Goal: Information Seeking & Learning: Check status

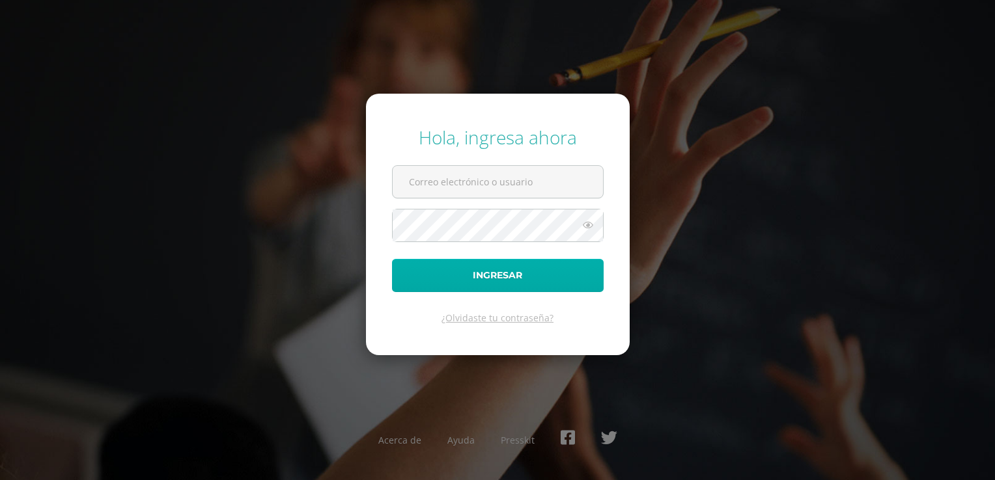
type input "[EMAIL_ADDRESS][DOMAIN_NAME]"
click at [522, 273] on button "Ingresar" at bounding box center [498, 275] width 212 height 33
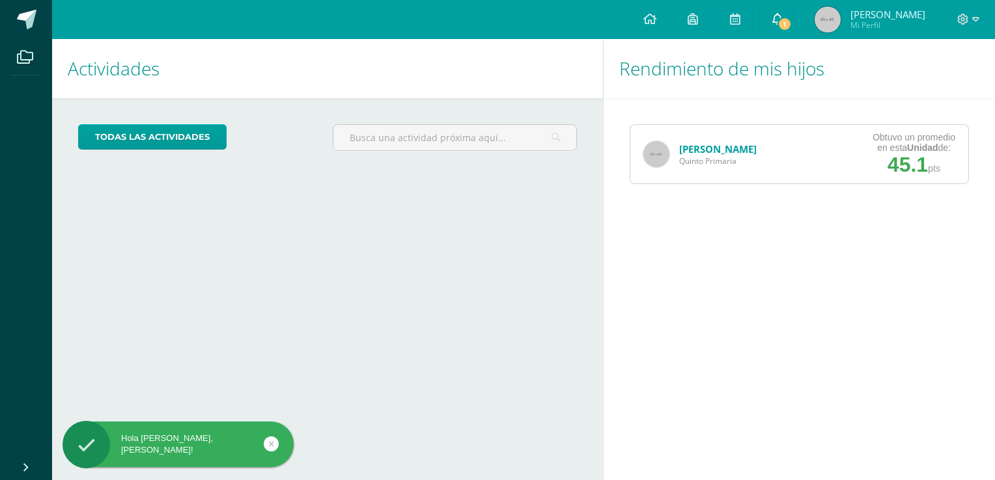
click at [791, 20] on span "1" at bounding box center [784, 24] width 14 height 14
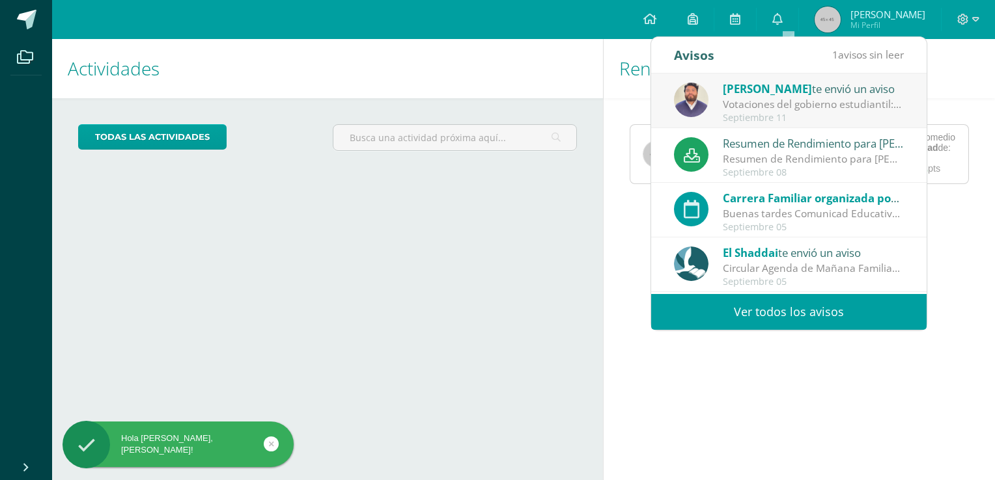
click at [758, 90] on span "[PERSON_NAME]" at bounding box center [767, 88] width 89 height 15
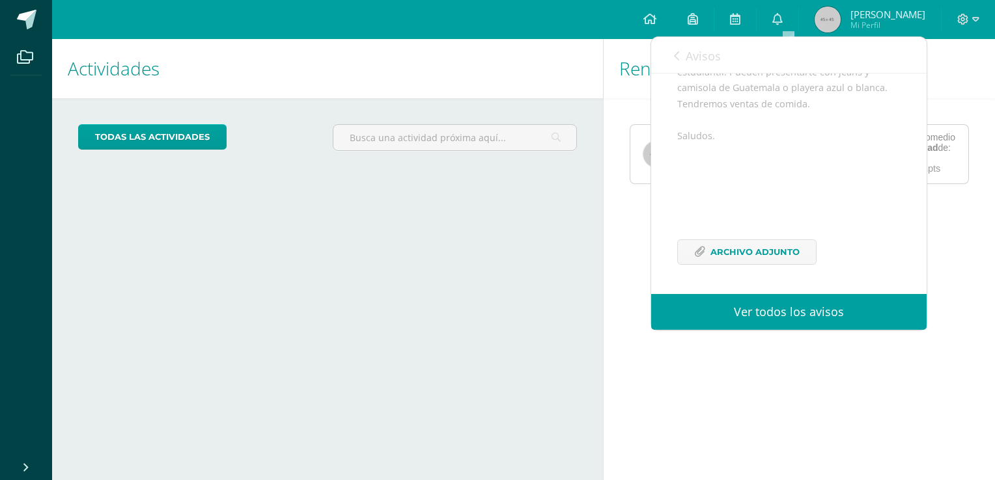
scroll to position [206, 0]
click at [717, 256] on span "Archivo Adjunto" at bounding box center [754, 252] width 89 height 24
click at [678, 51] on icon at bounding box center [676, 56] width 5 height 10
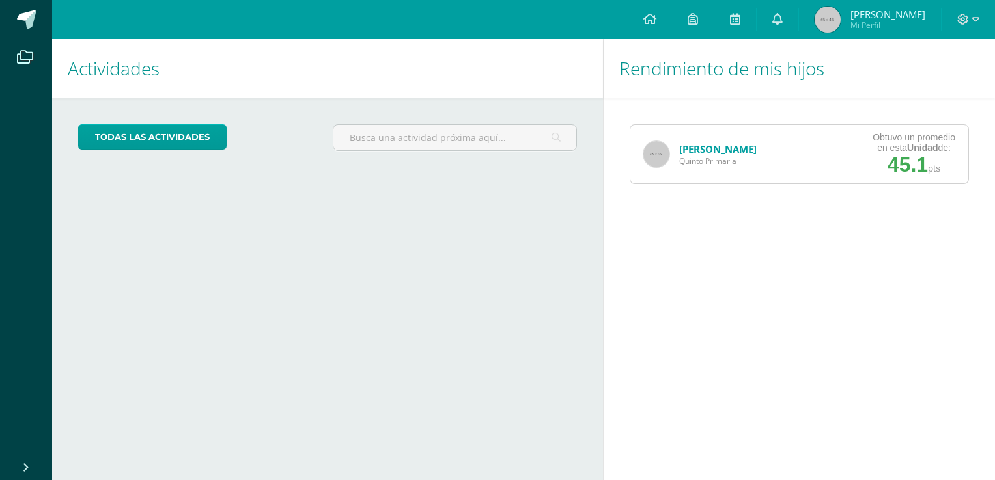
click at [616, 194] on div "Ian Sandoval Quinto Primaria Obtuvo un promedio en esta Unidad de: 45.1 pts" at bounding box center [799, 154] width 391 height 112
click at [702, 149] on link "Ian Sandoval" at bounding box center [717, 149] width 77 height 13
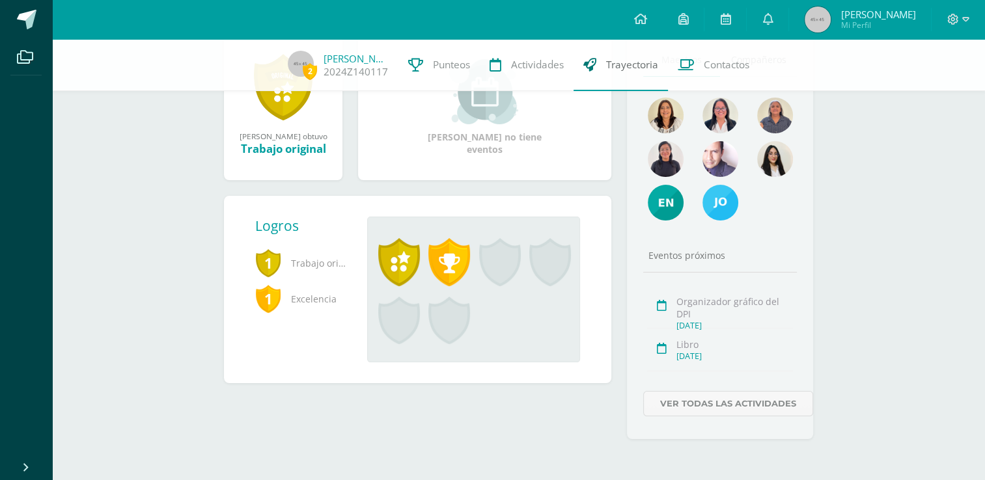
scroll to position [177, 0]
click at [708, 404] on link "Ver todas las actividades" at bounding box center [728, 403] width 170 height 25
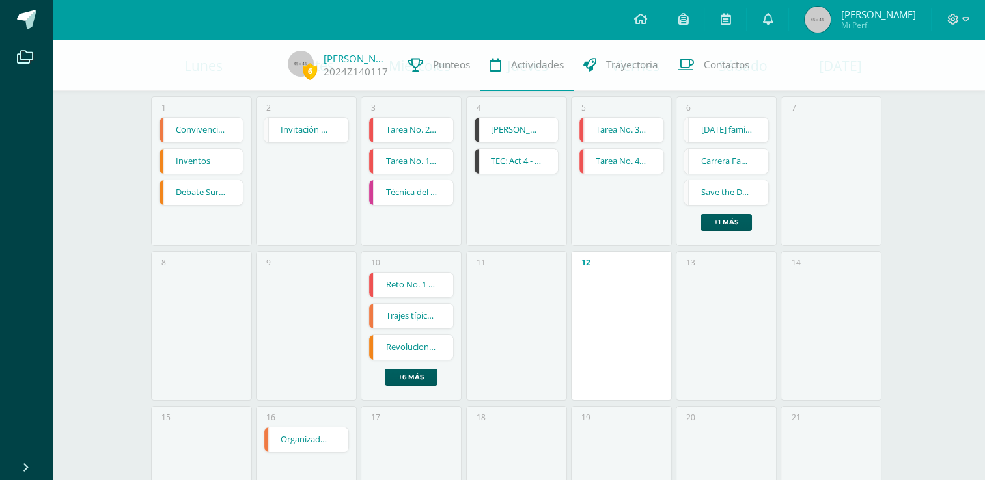
scroll to position [195, 0]
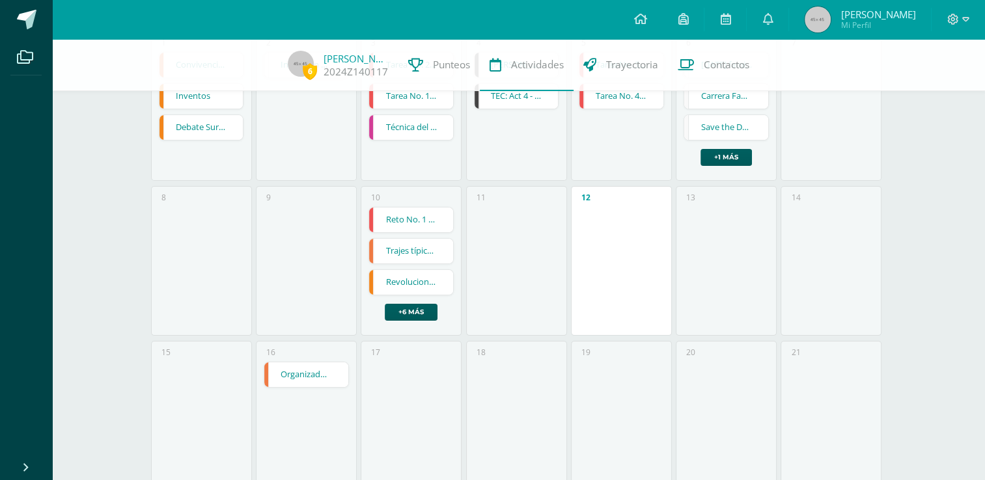
click at [297, 374] on link "Organizador gráfico del DPI" at bounding box center [306, 375] width 84 height 25
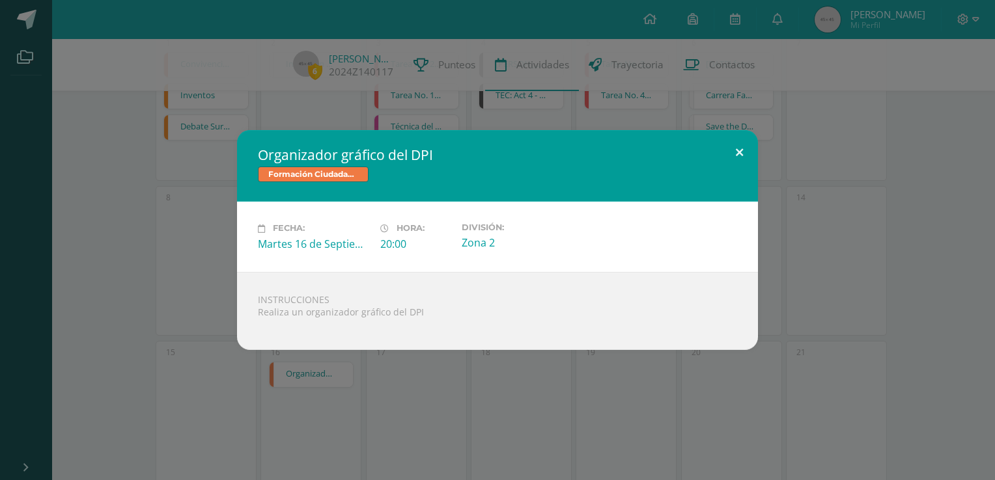
click at [742, 147] on button at bounding box center [739, 152] width 37 height 44
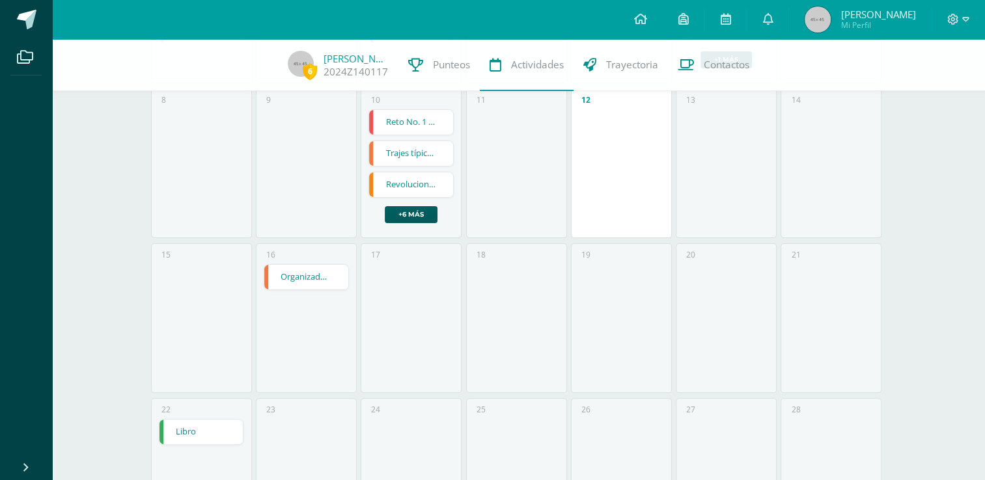
scroll to position [326, 0]
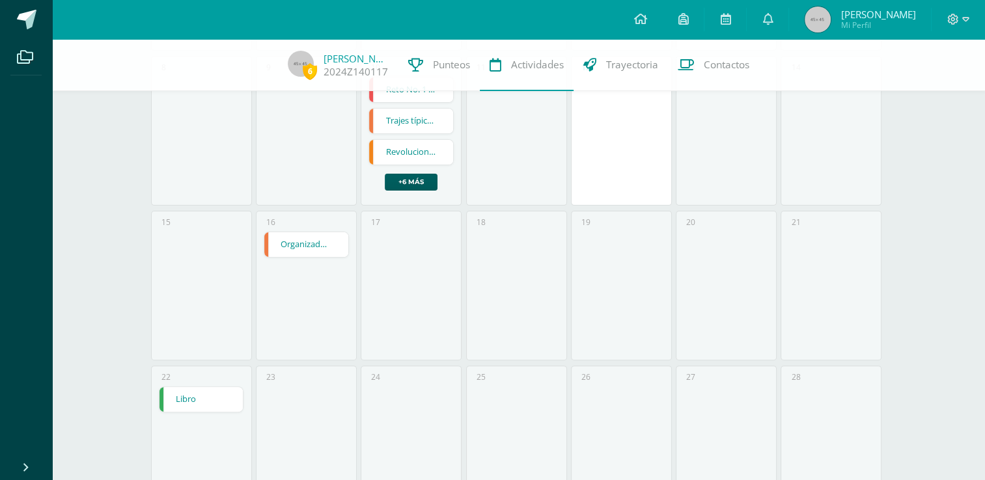
click at [182, 397] on link "Libro" at bounding box center [202, 399] width 84 height 25
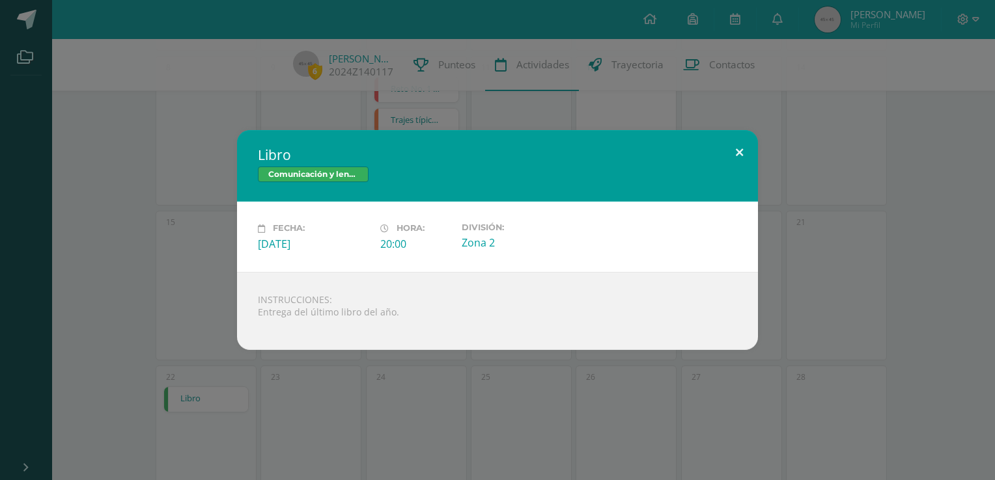
click at [739, 152] on button at bounding box center [739, 152] width 37 height 44
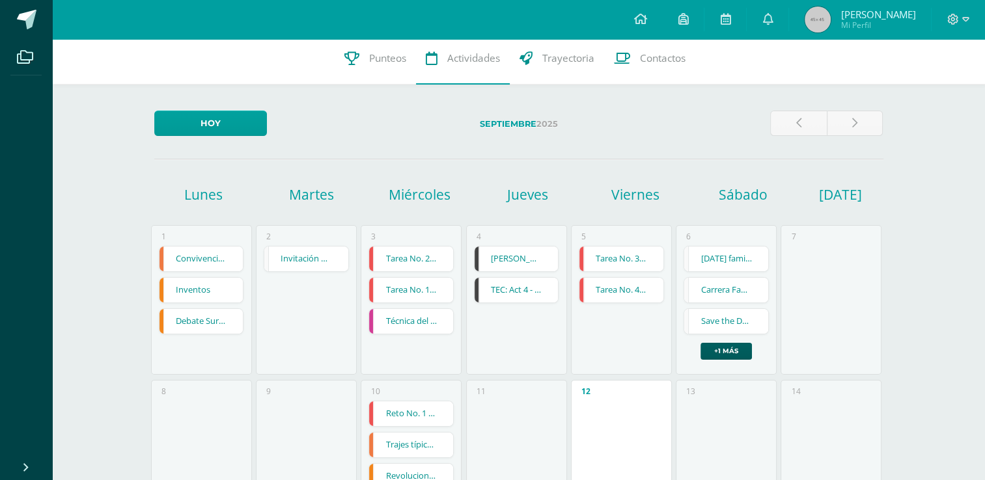
scroll to position [0, 0]
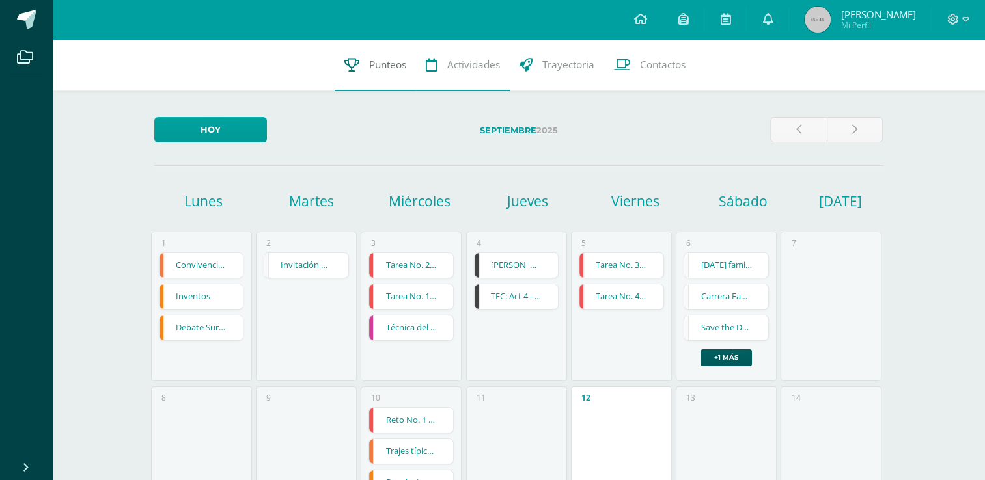
click at [375, 63] on span "Punteos" at bounding box center [387, 65] width 37 height 14
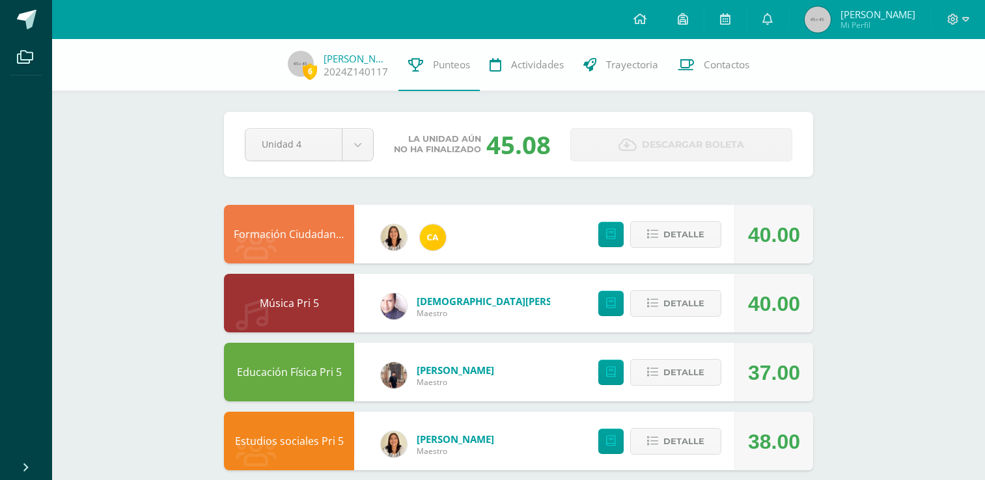
scroll to position [195, 0]
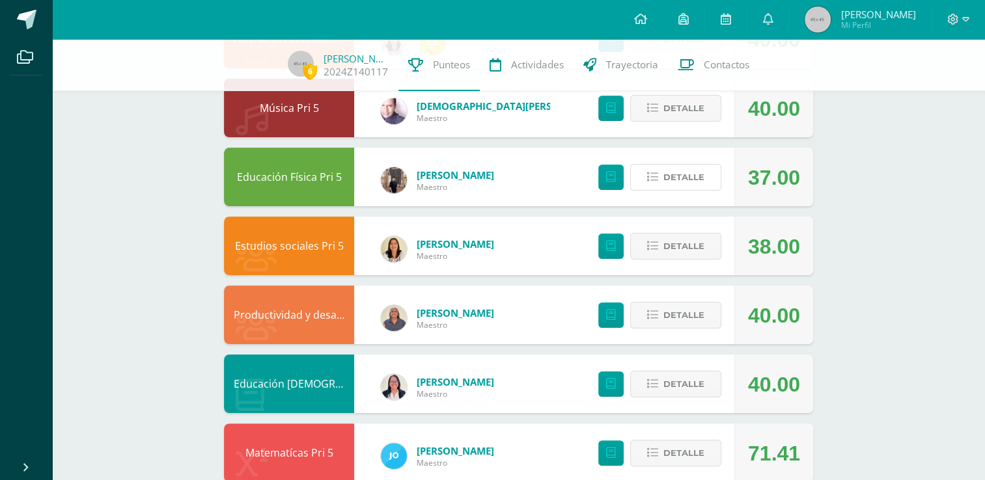
click at [681, 178] on span "Detalle" at bounding box center [683, 177] width 41 height 24
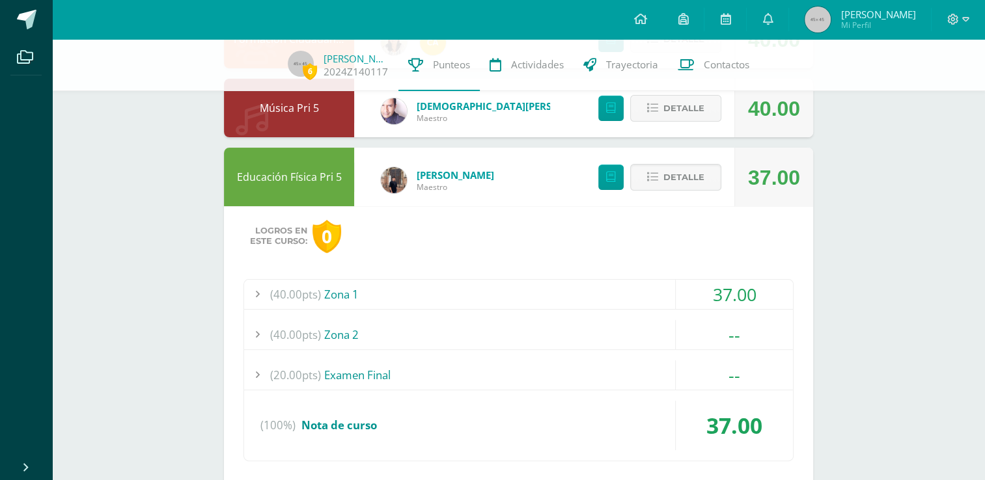
click at [257, 292] on div at bounding box center [257, 294] width 26 height 29
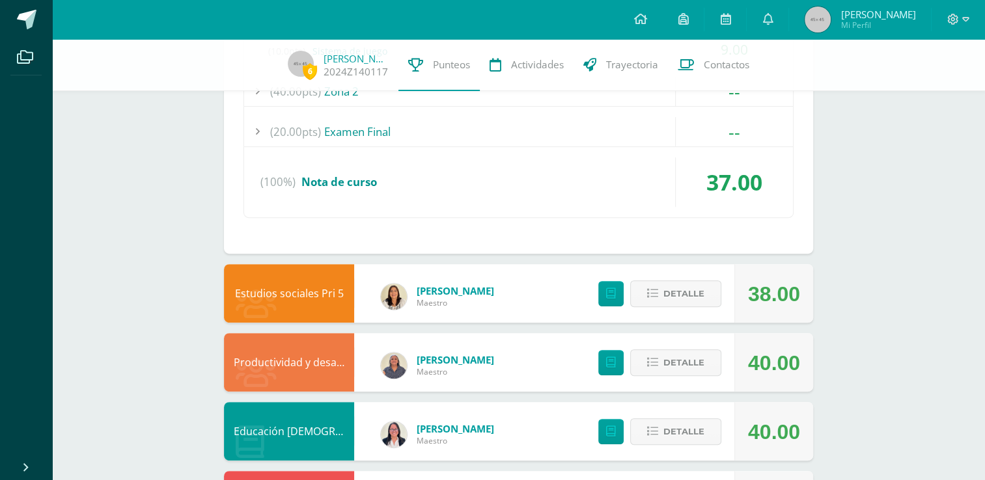
scroll to position [586, 0]
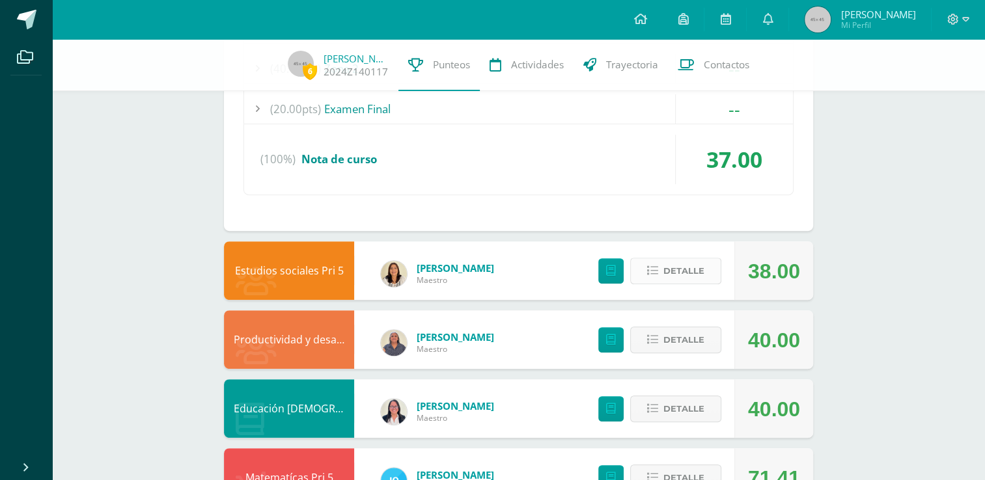
click at [658, 271] on icon at bounding box center [652, 271] width 11 height 11
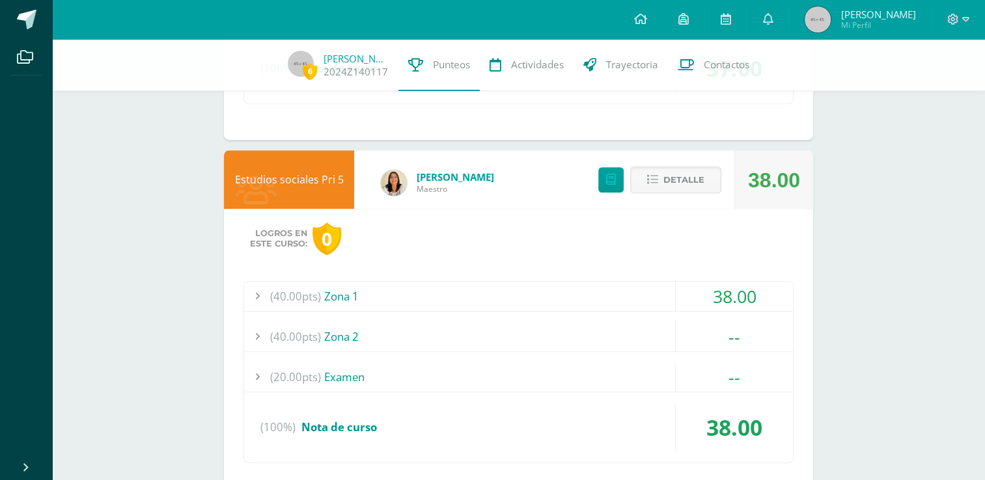
scroll to position [716, 0]
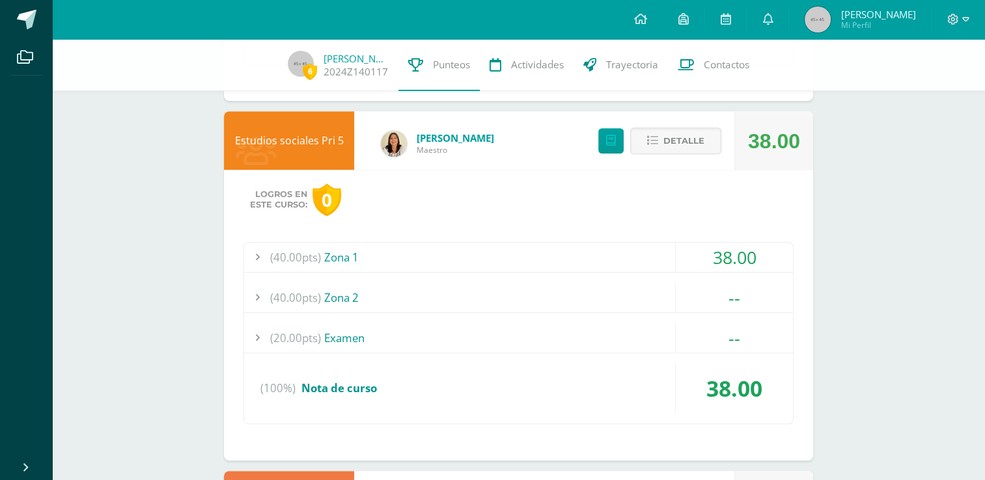
click at [260, 256] on div at bounding box center [257, 257] width 26 height 29
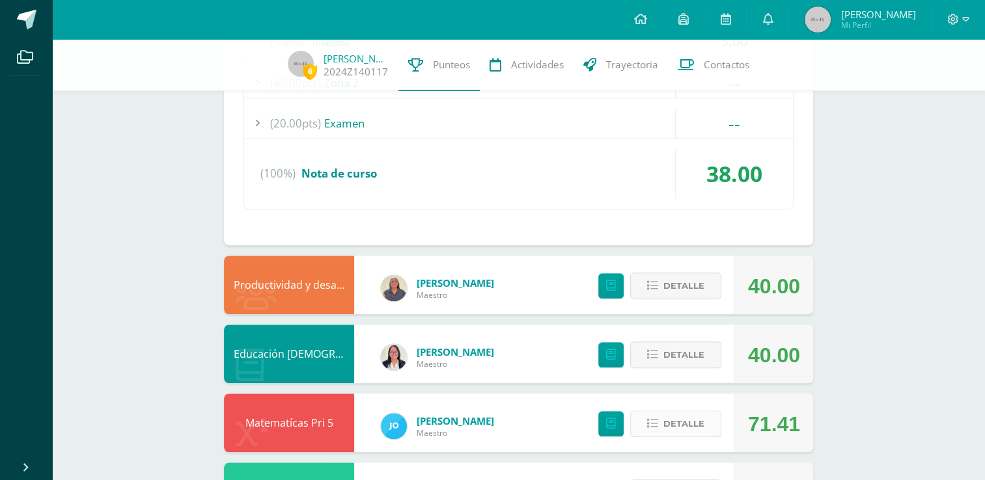
scroll to position [983, 0]
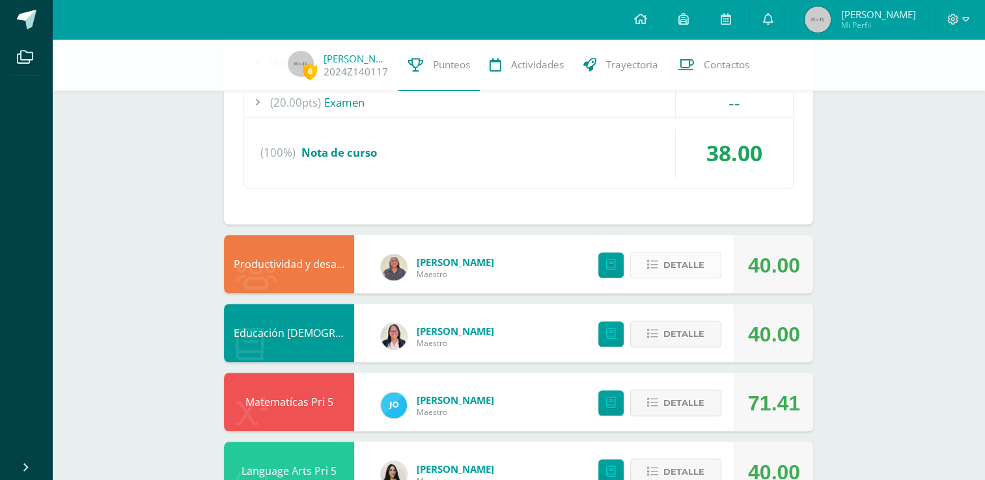
click at [665, 257] on span "Detalle" at bounding box center [683, 265] width 41 height 24
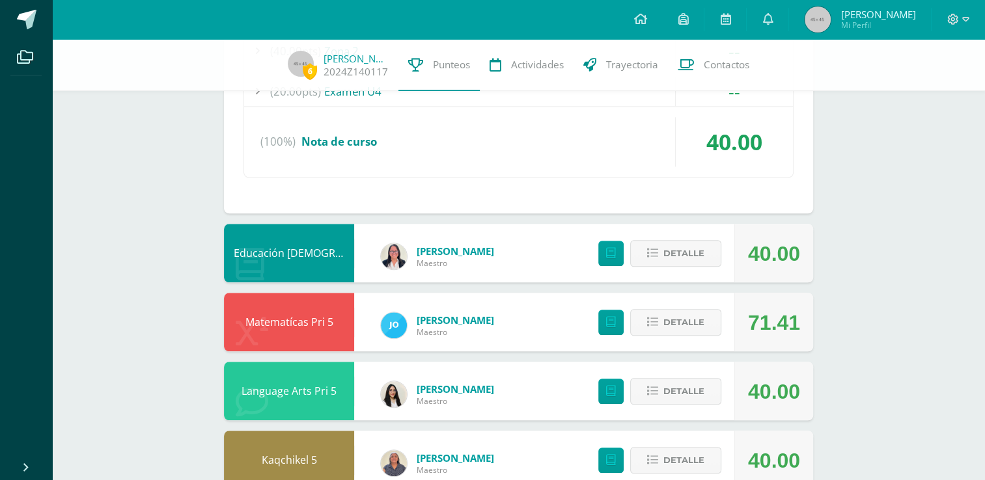
scroll to position [1374, 0]
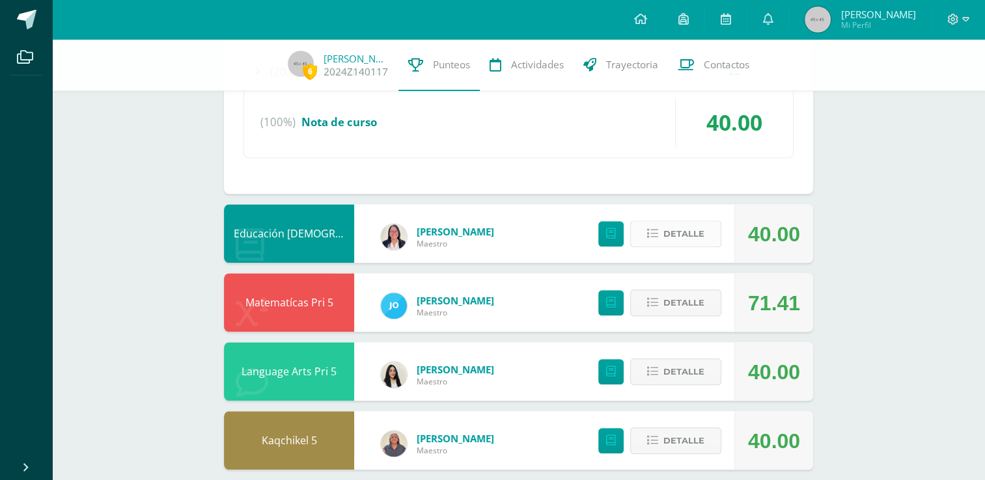
click at [658, 229] on icon at bounding box center [652, 234] width 11 height 11
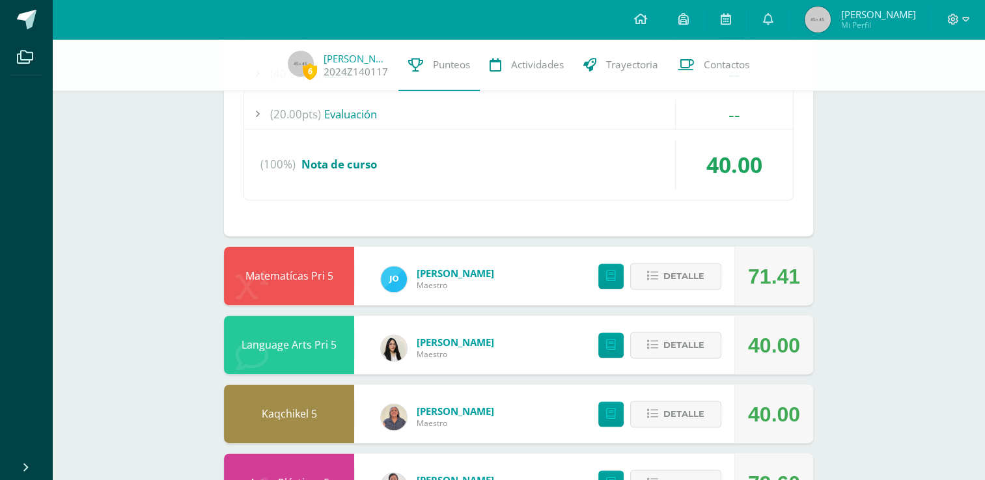
scroll to position [1699, 0]
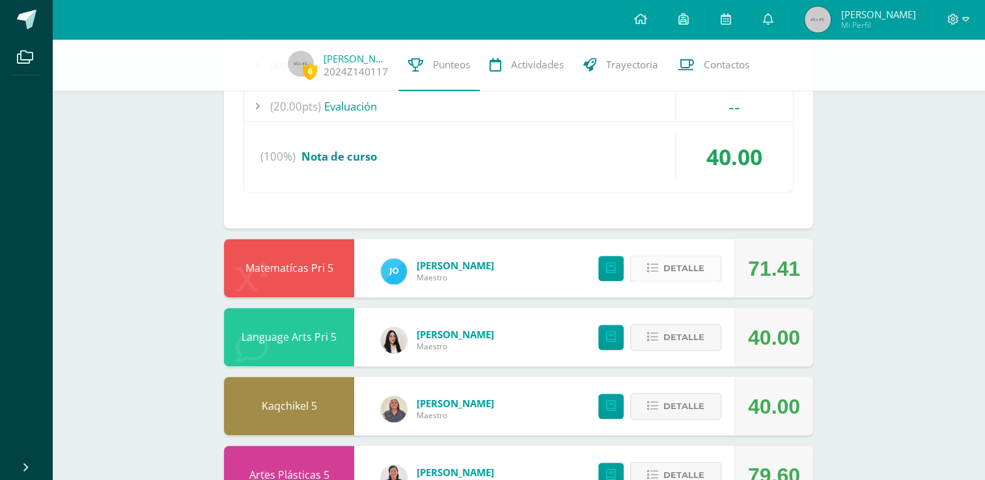
click at [670, 260] on span "Detalle" at bounding box center [683, 269] width 41 height 24
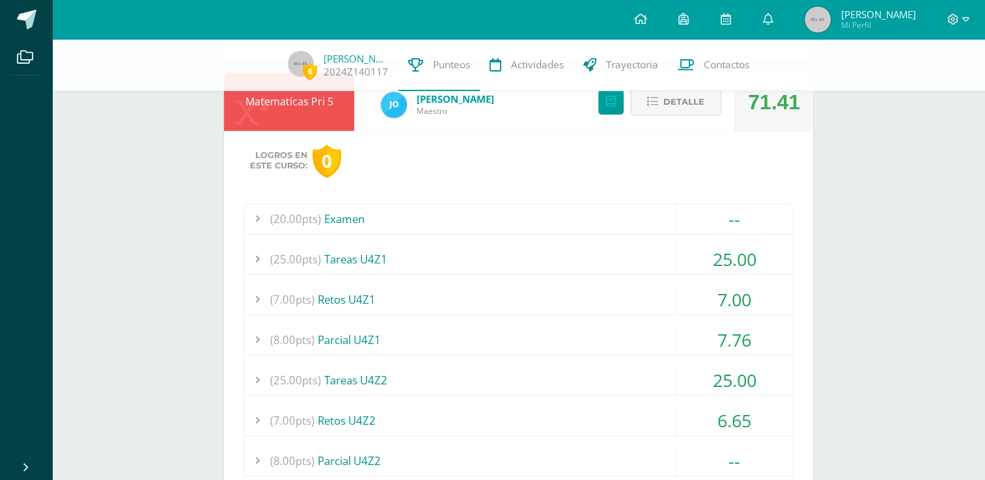
scroll to position [1895, 0]
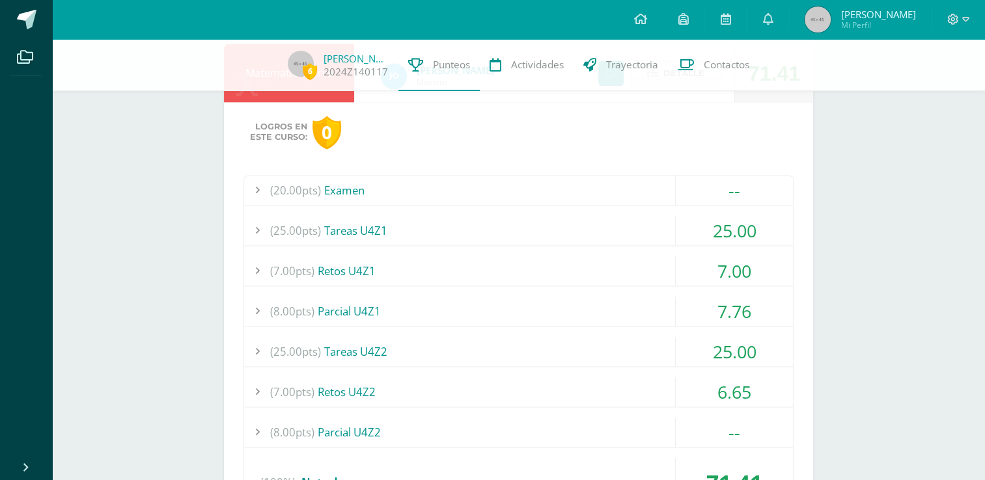
click at [250, 387] on div at bounding box center [257, 392] width 26 height 29
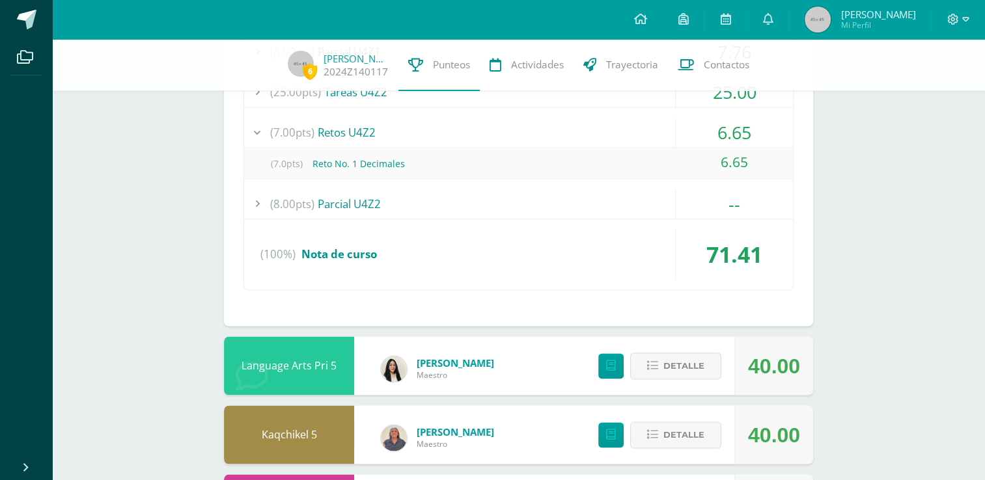
scroll to position [2000, 0]
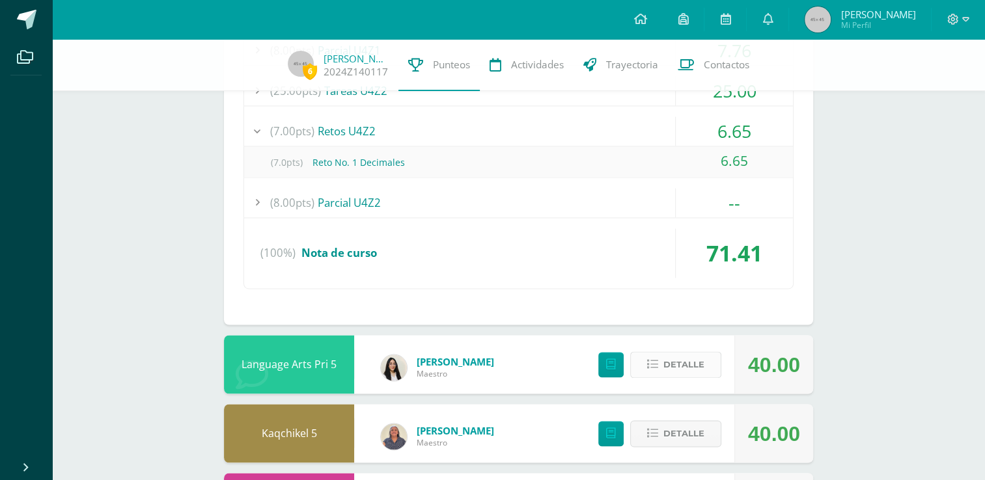
click at [671, 364] on span "Detalle" at bounding box center [683, 365] width 41 height 24
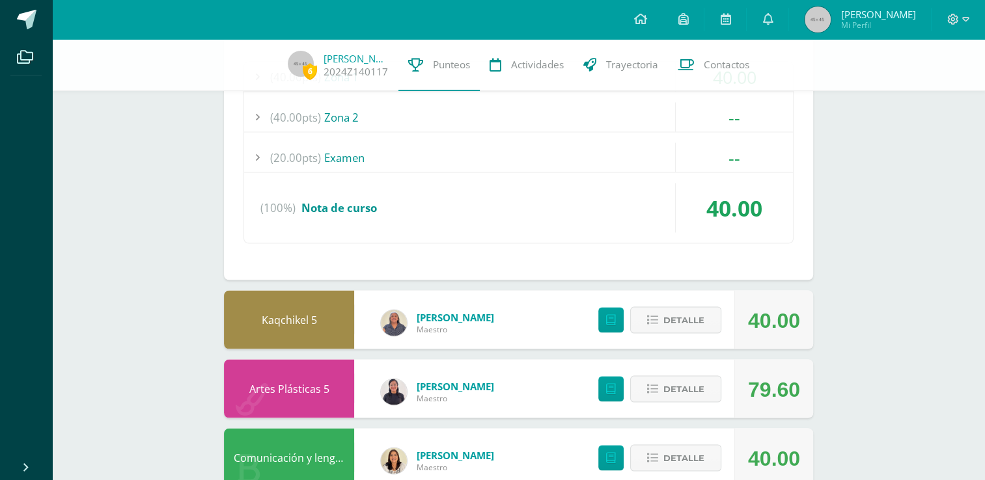
scroll to position [2456, 0]
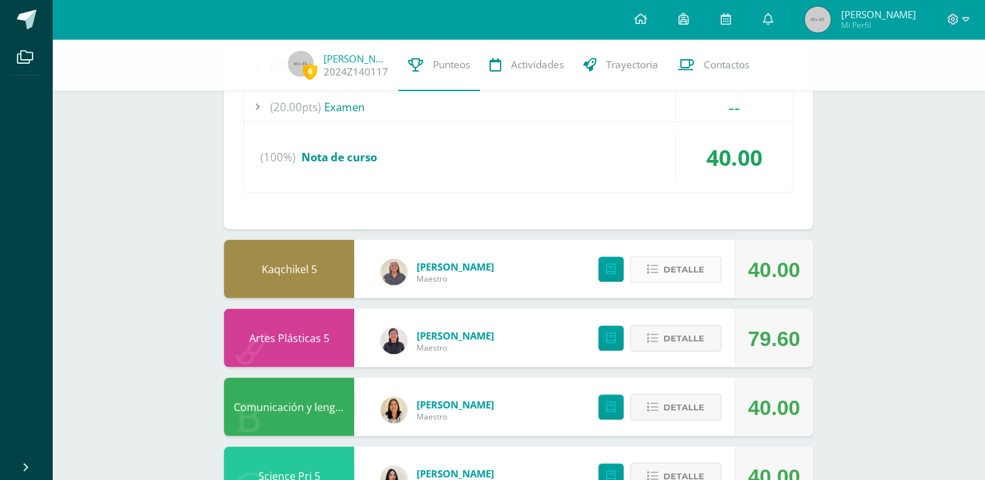
click at [661, 265] on button "Detalle" at bounding box center [675, 269] width 91 height 27
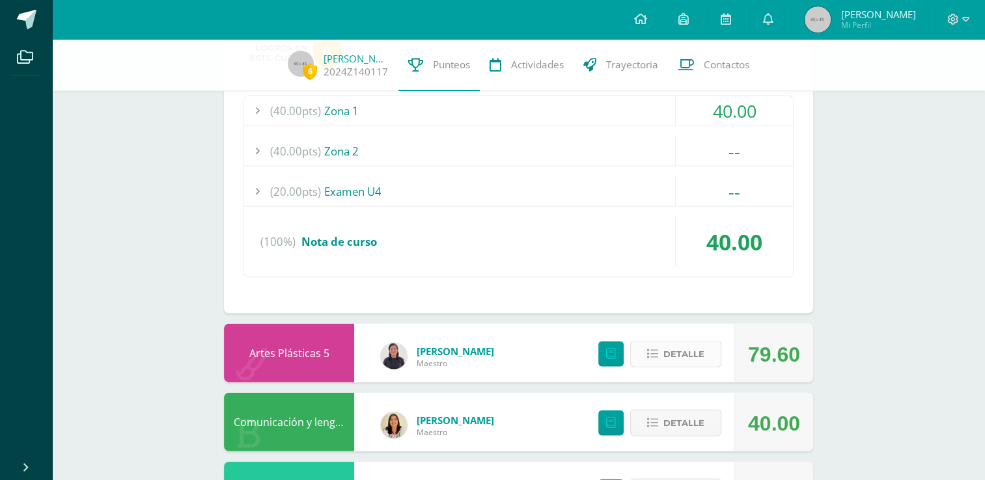
scroll to position [2781, 0]
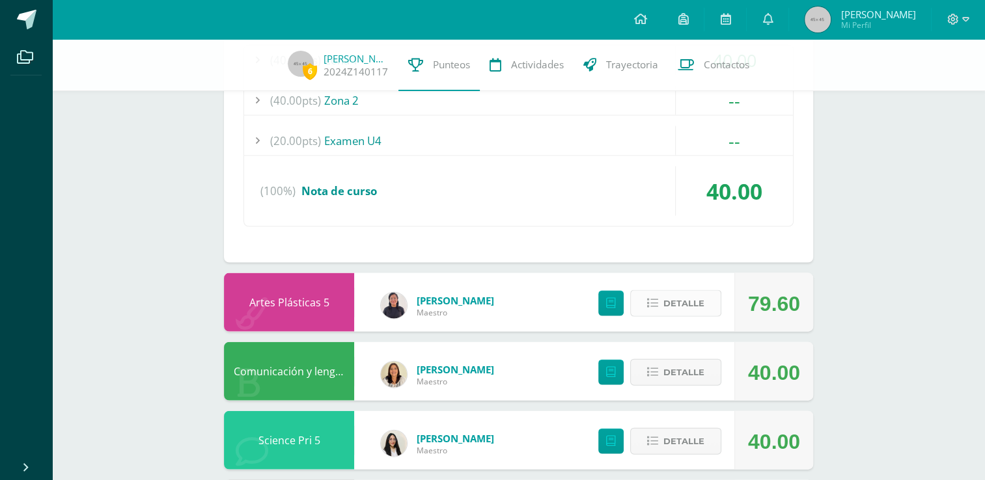
click at [655, 300] on icon at bounding box center [652, 303] width 11 height 11
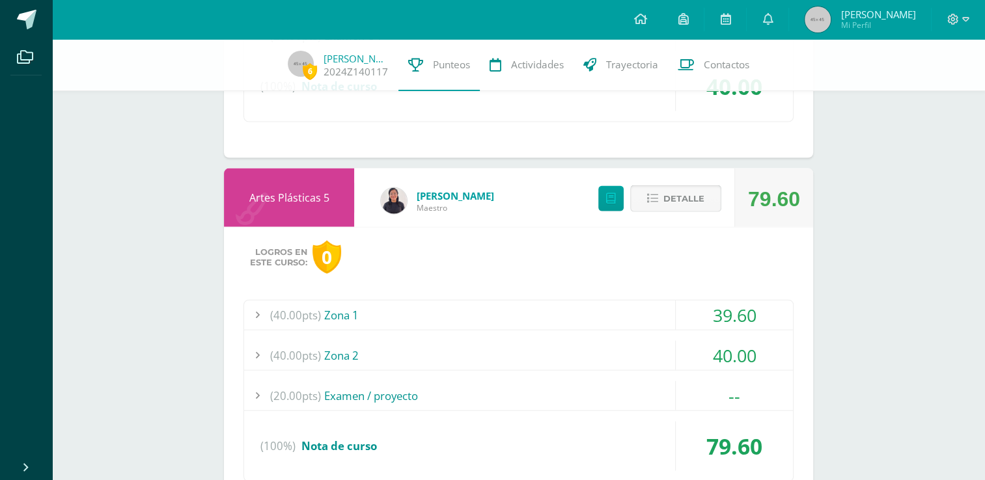
scroll to position [2912, 0]
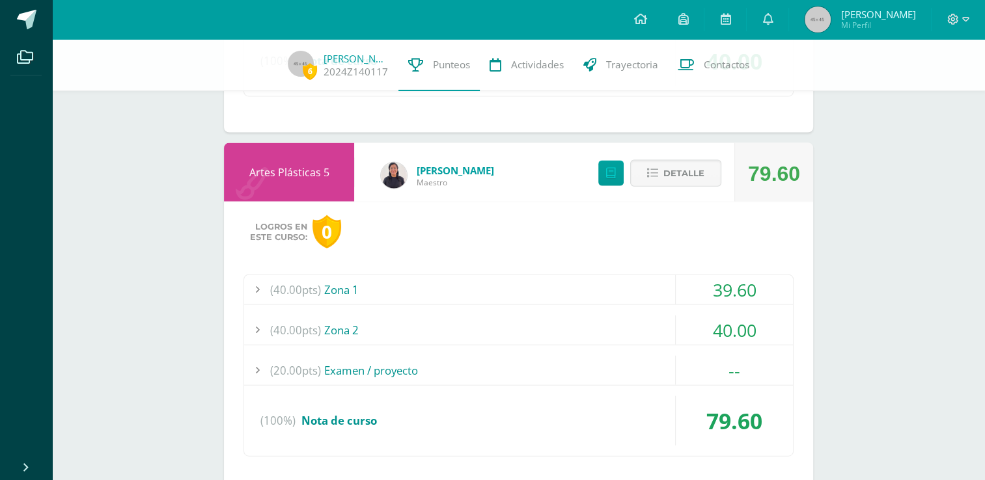
click at [257, 285] on div at bounding box center [257, 289] width 26 height 29
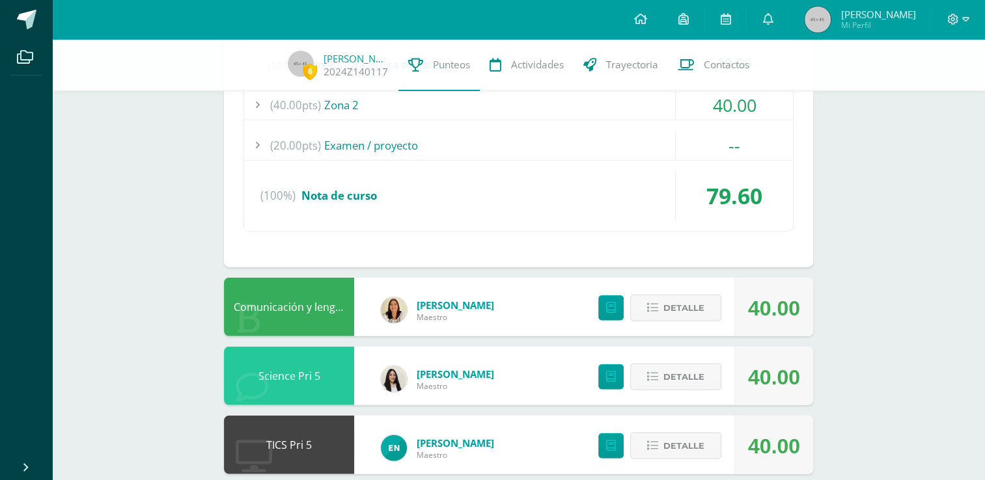
scroll to position [3242, 0]
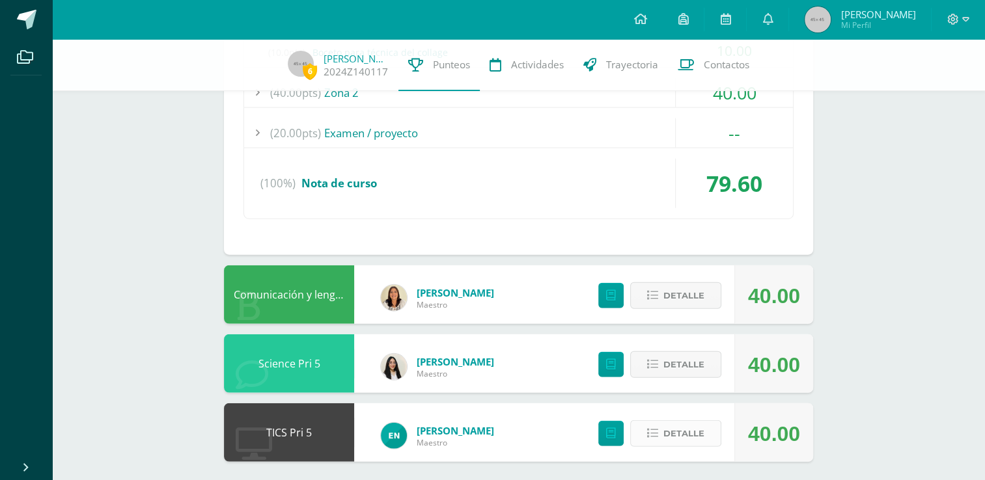
click at [665, 432] on span "Detalle" at bounding box center [683, 434] width 41 height 24
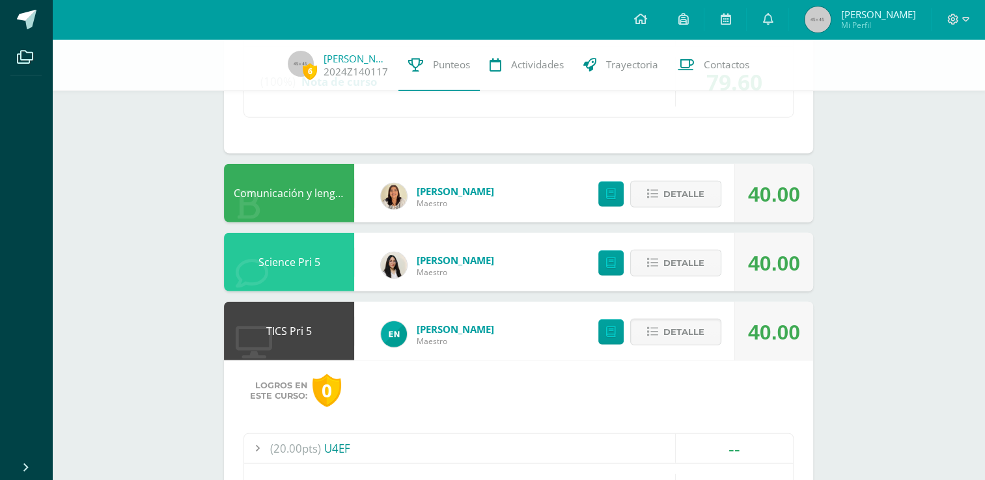
scroll to position [3337, 0]
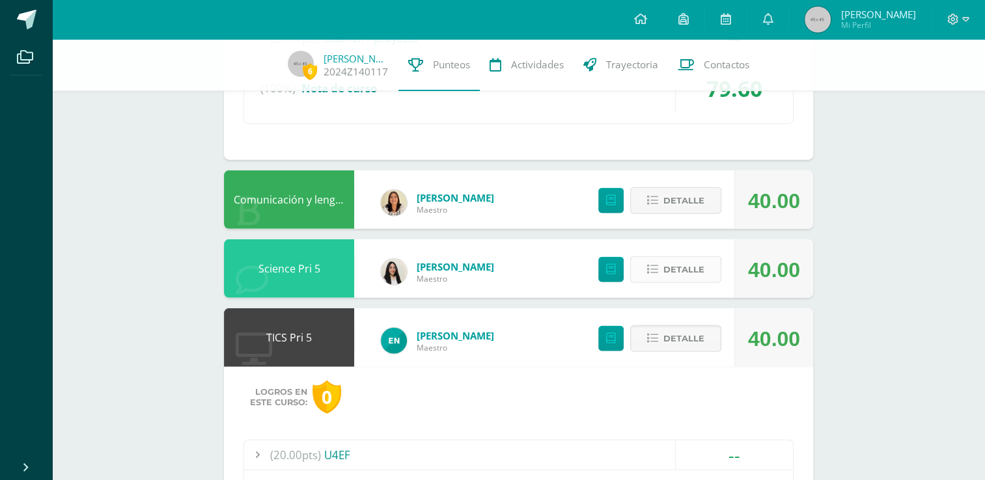
click at [665, 262] on span "Detalle" at bounding box center [683, 270] width 41 height 24
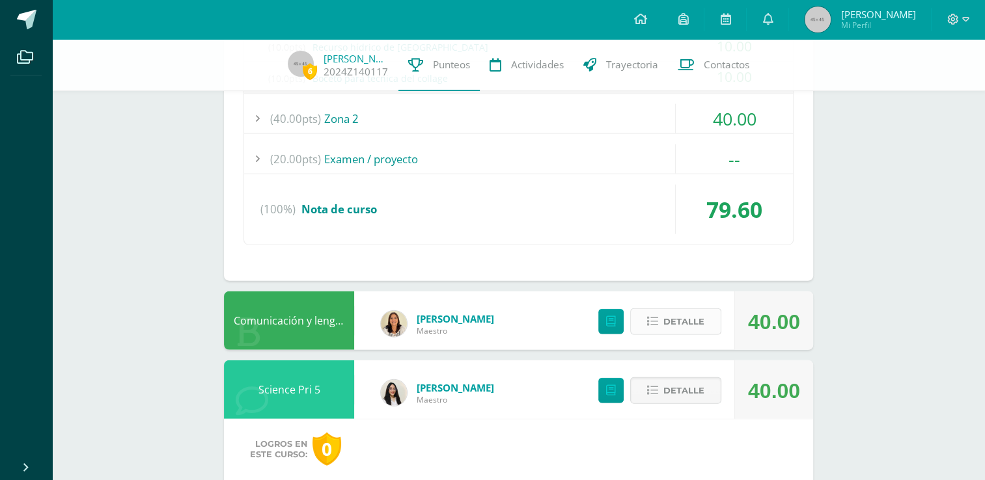
scroll to position [3207, 0]
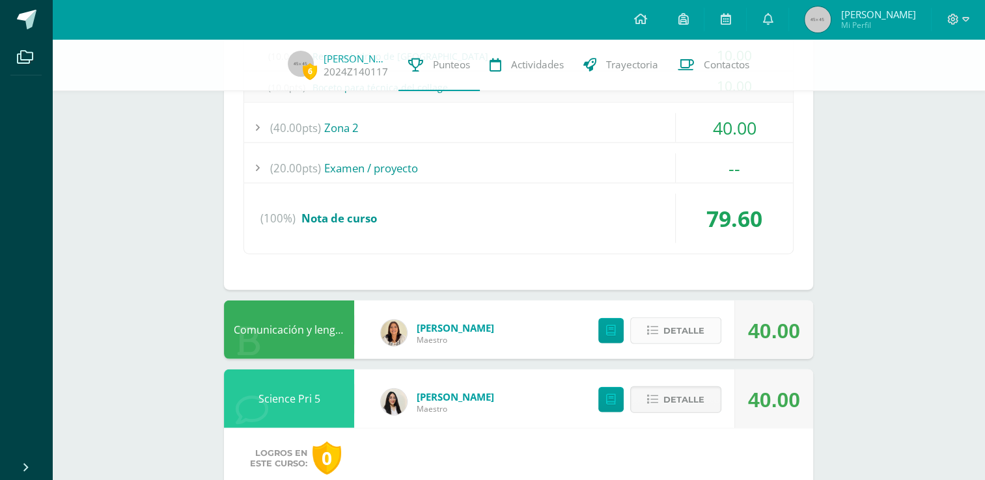
click at [658, 318] on button "Detalle" at bounding box center [675, 331] width 91 height 27
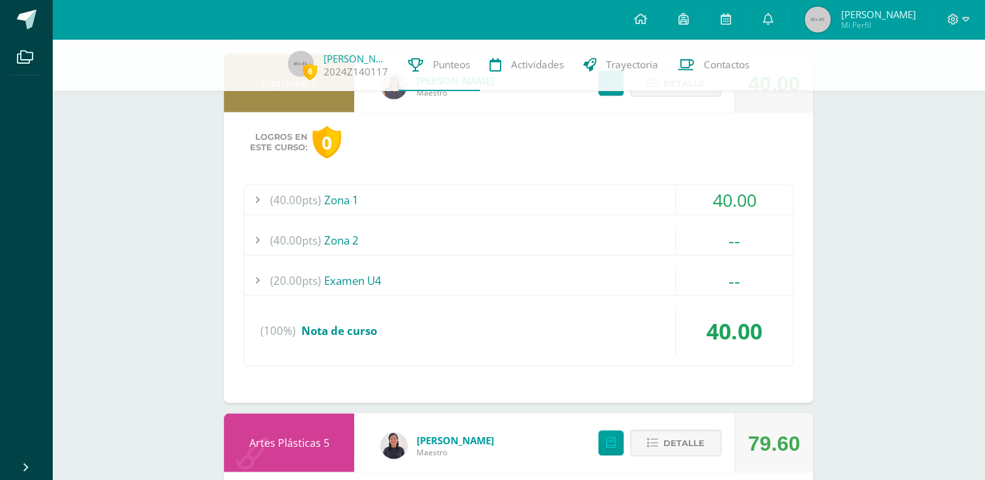
scroll to position [2539, 0]
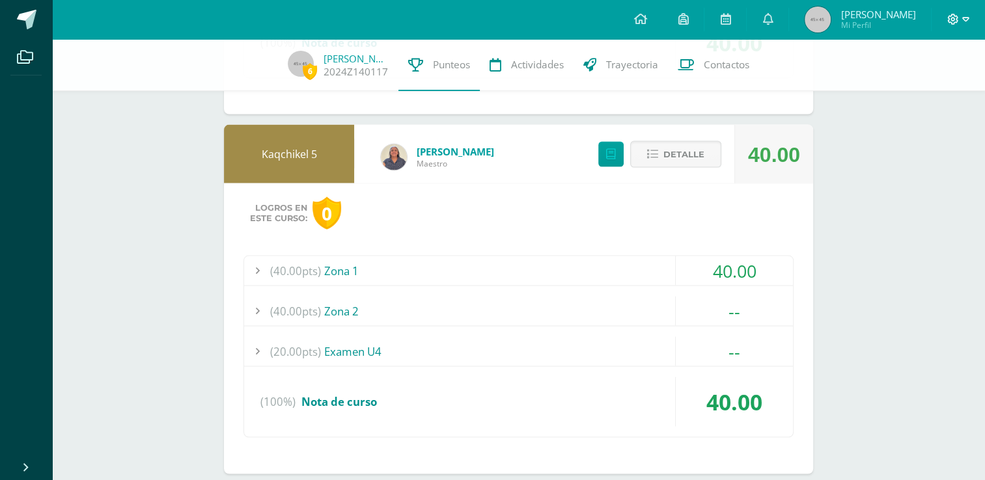
click at [964, 19] on icon at bounding box center [965, 19] width 7 height 5
click at [913, 87] on span "Cerrar sesión" at bounding box center [924, 88] width 59 height 12
